Goal: Information Seeking & Learning: Learn about a topic

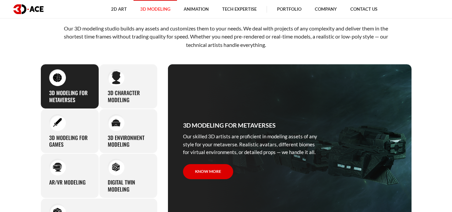
scroll to position [251, 0]
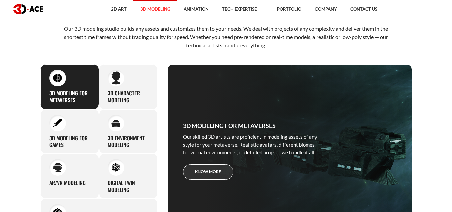
click at [207, 175] on link "Know more" at bounding box center [208, 171] width 50 height 15
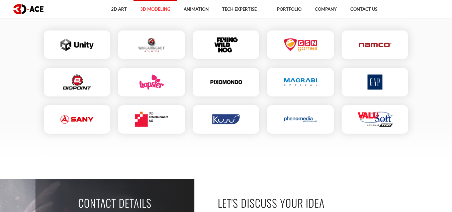
scroll to position [1786, 0]
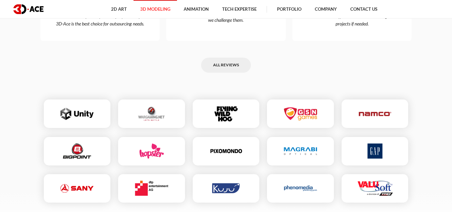
click at [77, 158] on img at bounding box center [77, 151] width 33 height 15
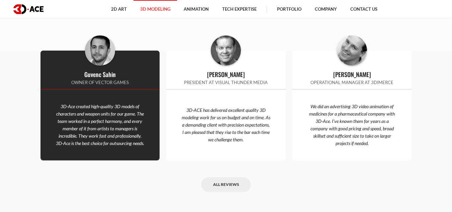
scroll to position [1667, 0]
click at [91, 117] on p "3D-Ace created high-quality 3D models of characters and weapon units for our ga…" at bounding box center [101, 125] width 120 height 44
click at [131, 93] on div "3D-Ace created high-quality 3D models of characters and weapon units for our ga…" at bounding box center [101, 125] width 120 height 71
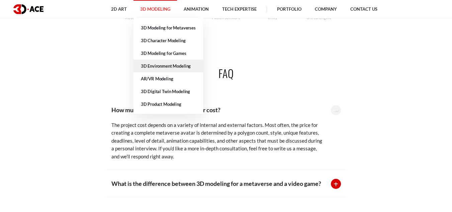
scroll to position [1428, 0]
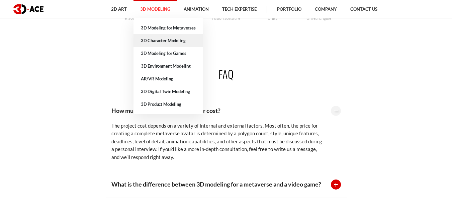
click at [166, 42] on link "3D Character Modeling" at bounding box center [169, 40] width 70 height 13
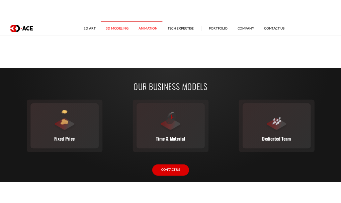
scroll to position [823, 0]
